Goal: Information Seeking & Learning: Learn about a topic

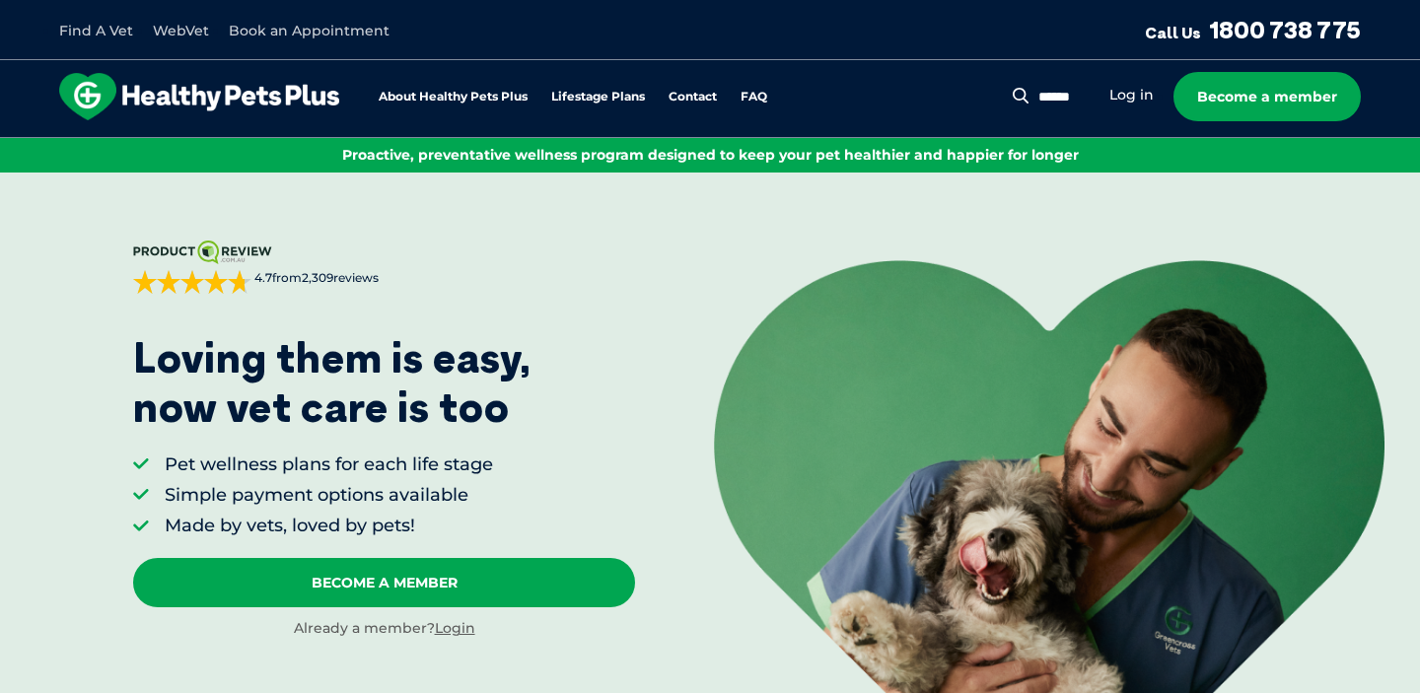
click at [1138, 104] on li "Log in" at bounding box center [1131, 95] width 44 height 23
click at [1138, 102] on link "Log in" at bounding box center [1131, 95] width 44 height 19
click at [1127, 98] on link "Log in" at bounding box center [1131, 95] width 44 height 19
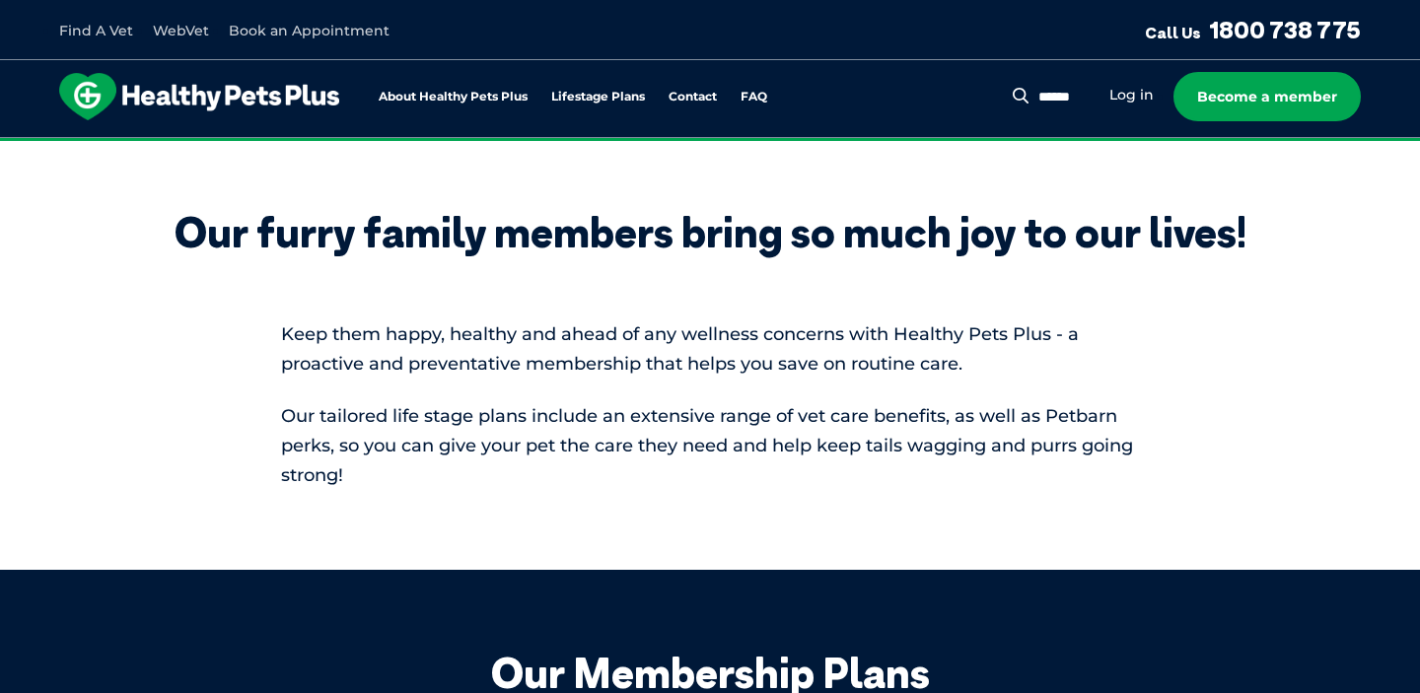
scroll to position [587, 0]
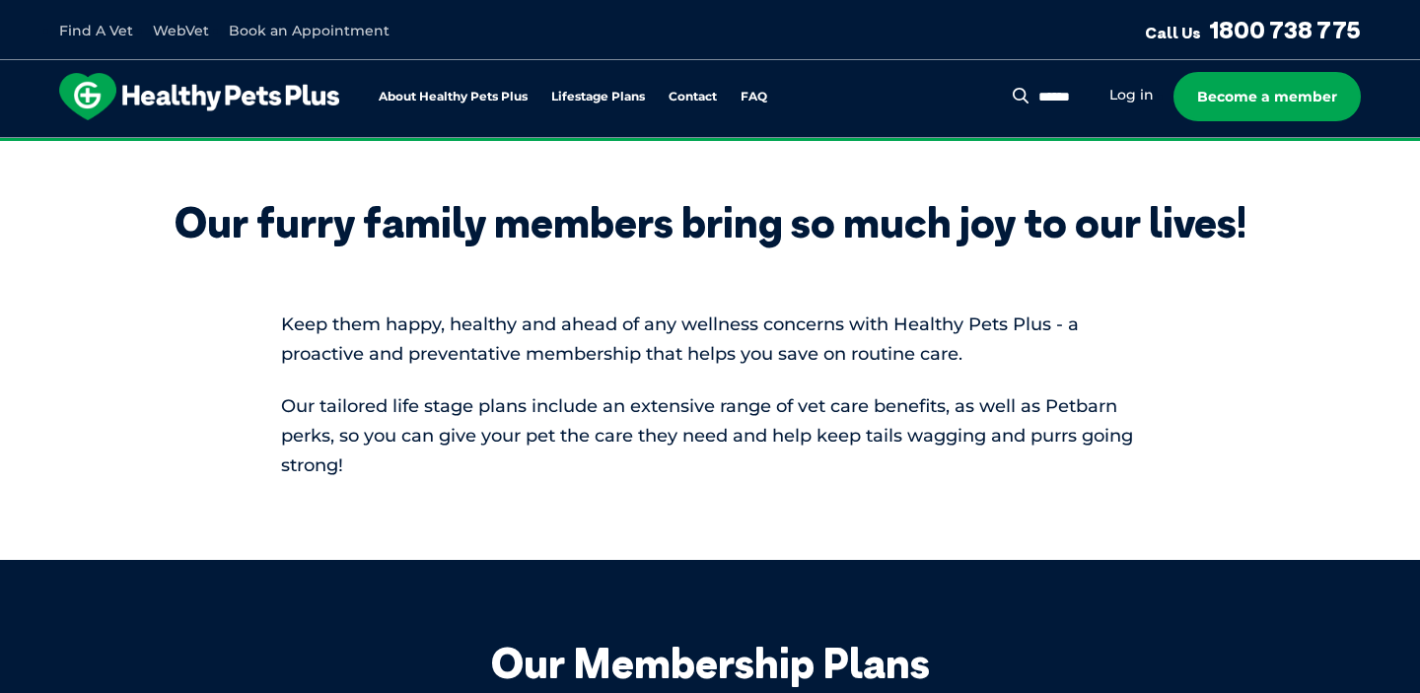
click at [461, 110] on div "About Healthy Pets Plus Lifestage Plans Dog Memberships Puppy Adult Dog Senior …" at bounding box center [426, 96] width 735 height 47
click at [459, 102] on link "About Healthy Pets Plus" at bounding box center [453, 97] width 149 height 13
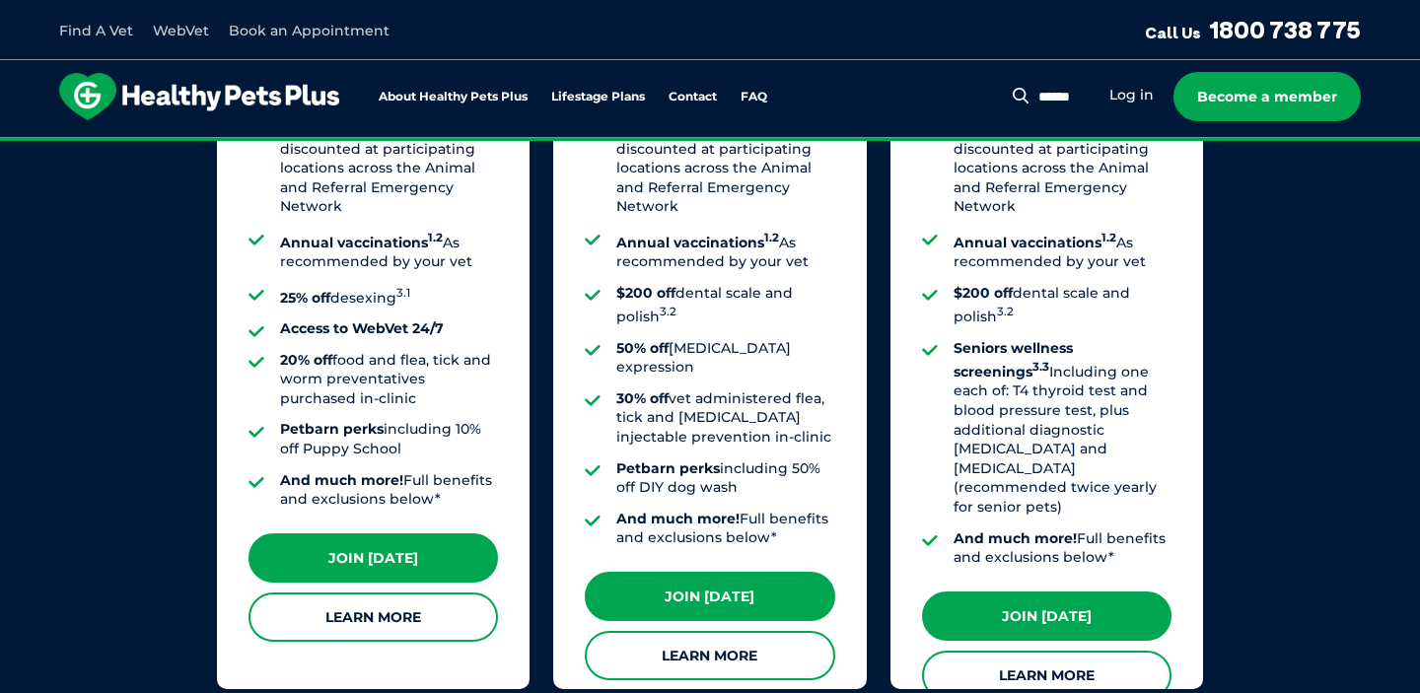
scroll to position [1760, 0]
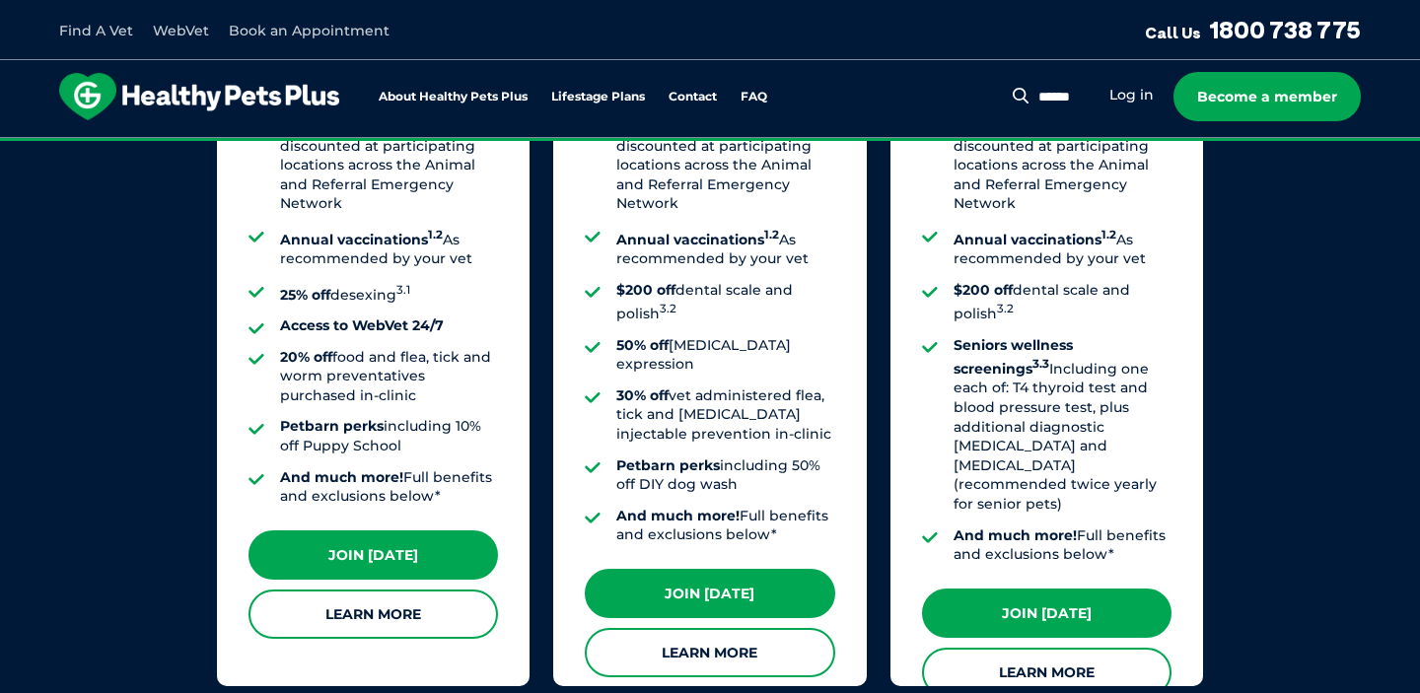
click at [737, 507] on li "And much more! Full benefits and exclusions below*" at bounding box center [725, 526] width 218 height 38
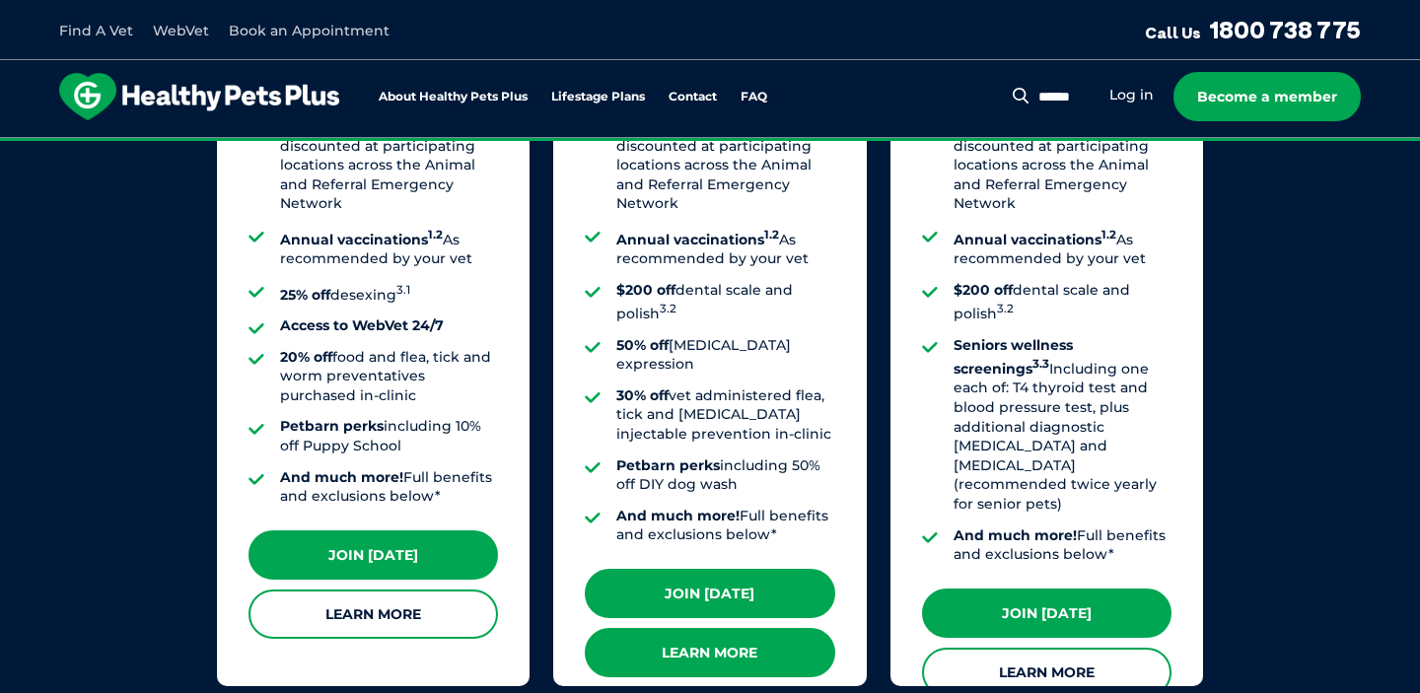
click at [757, 628] on link "Learn More" at bounding box center [709, 652] width 249 height 49
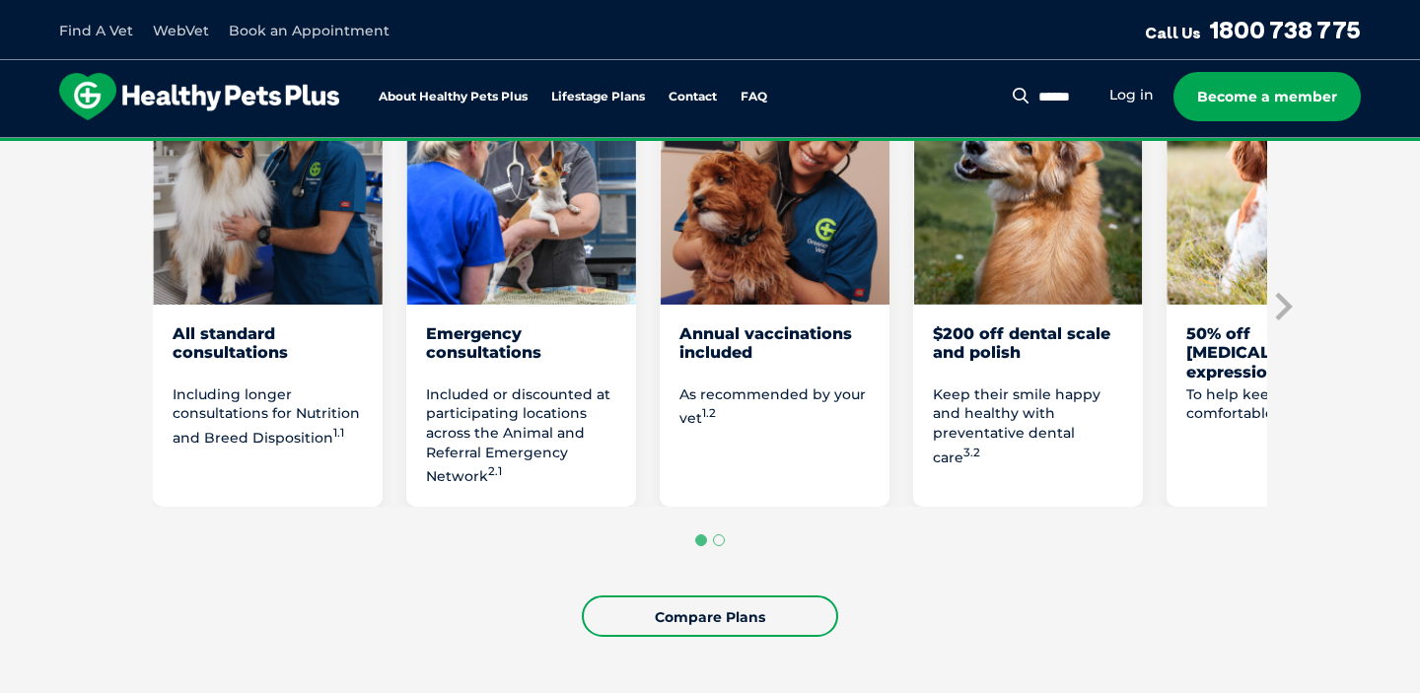
scroll to position [1174, 0]
click at [1277, 322] on icon "Next slide" at bounding box center [1282, 308] width 30 height 30
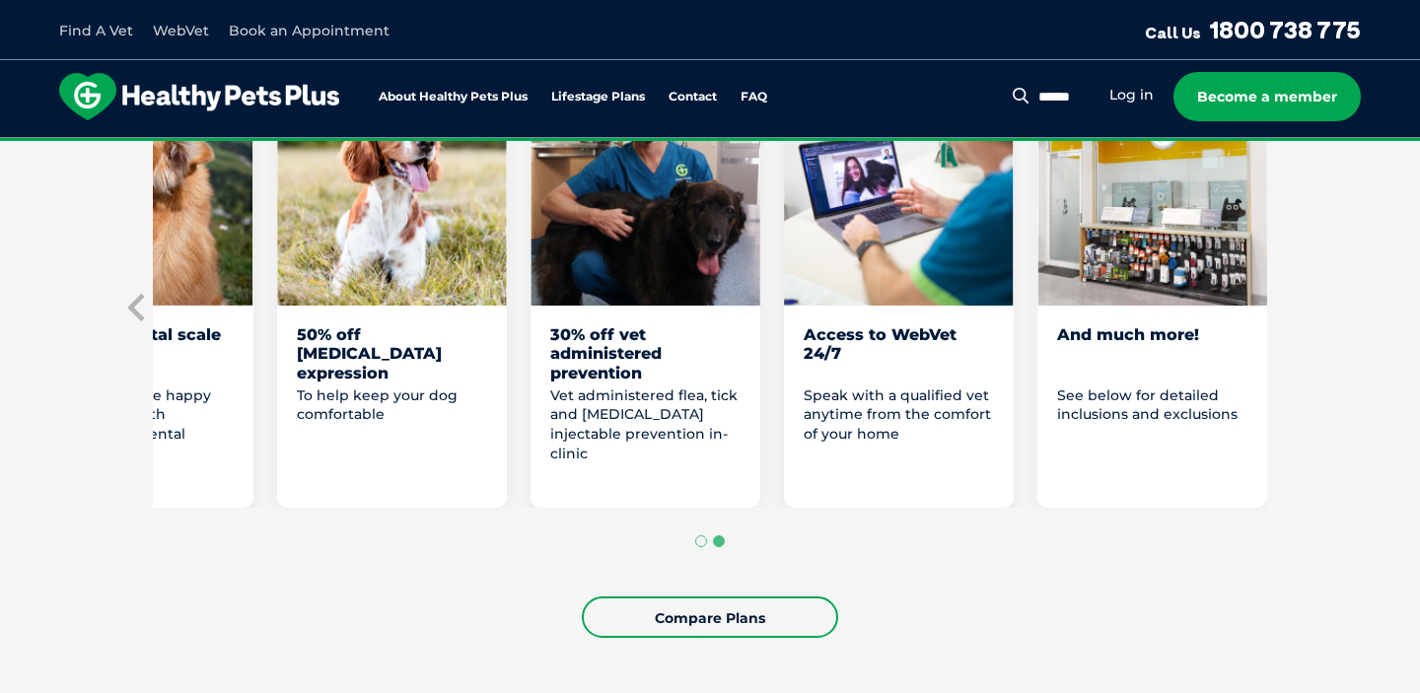
click at [1167, 426] on div "And much more! See below for detailed inclusions and exclusions" at bounding box center [1152, 415] width 230 height 181
click at [1156, 425] on p "See below for detailed inclusions and exclusions" at bounding box center [1152, 405] width 190 height 38
click at [1179, 72] on li "Become a member" at bounding box center [1266, 96] width 187 height 49
click at [1176, 215] on img "8 of 8" at bounding box center [1152, 182] width 230 height 246
